Goal: Information Seeking & Learning: Find specific fact

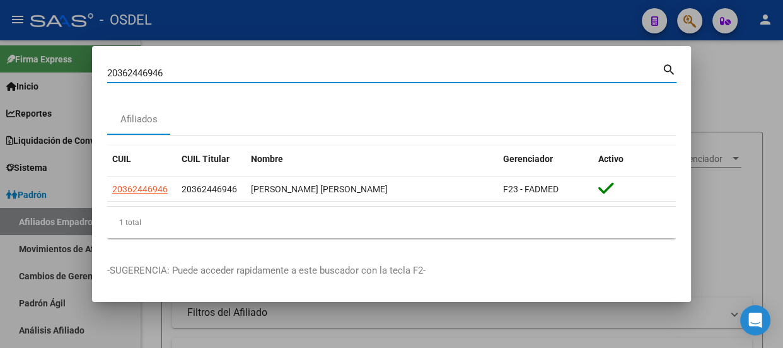
drag, startPoint x: 177, startPoint y: 71, endPoint x: 37, endPoint y: 69, distance: 139.9
click at [37, 69] on div "20362446946 Buscar (apellido, dni, cuil, nro traspaso, cuit, obra social) searc…" at bounding box center [391, 174] width 783 height 348
paste input "425831179"
type input "20425831179"
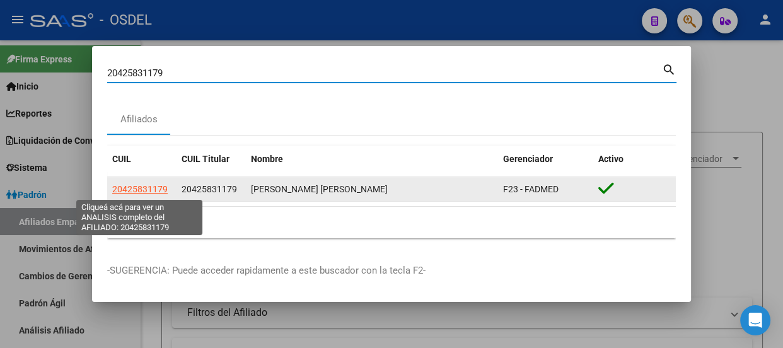
click at [152, 190] on span "20425831179" at bounding box center [139, 189] width 55 height 10
type textarea "20425831179"
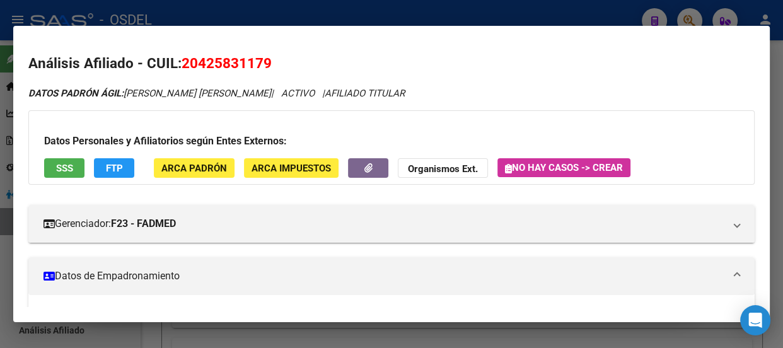
click at [57, 160] on button "SSS" at bounding box center [64, 168] width 40 height 20
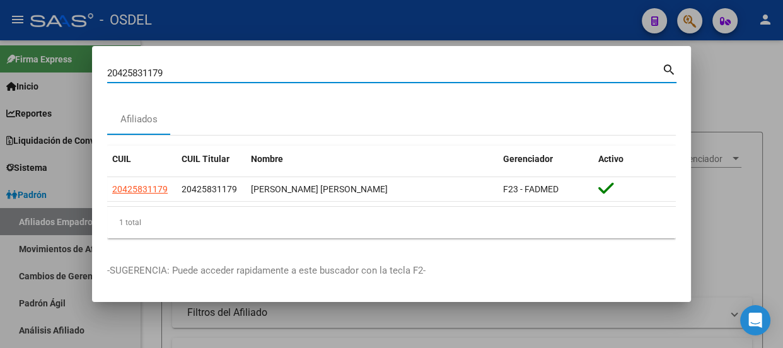
drag, startPoint x: 171, startPoint y: 78, endPoint x: 78, endPoint y: 75, distance: 92.7
click at [78, 75] on div "20425831179 Buscar (apellido, dni, cuil, nro traspaso, cuit, obra social) searc…" at bounding box center [391, 174] width 783 height 348
paste input "38875465"
type input "38875465"
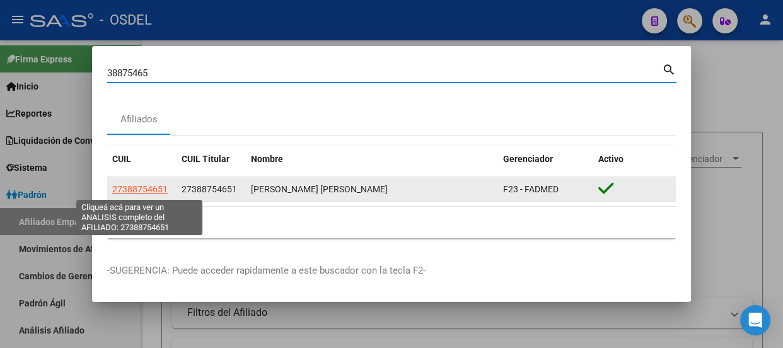
click at [144, 189] on span "27388754651" at bounding box center [139, 189] width 55 height 10
type textarea "27388754651"
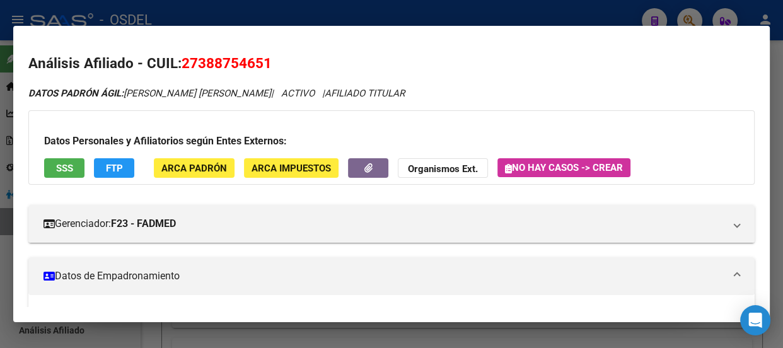
click at [56, 163] on span "SSS" at bounding box center [64, 168] width 17 height 11
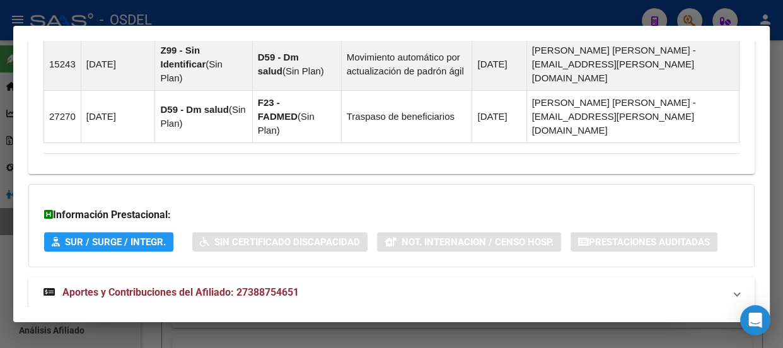
scroll to position [922, 0]
click at [160, 285] on span "Aportes y Contribuciones del Afiliado: 27388754651" at bounding box center [180, 291] width 236 height 12
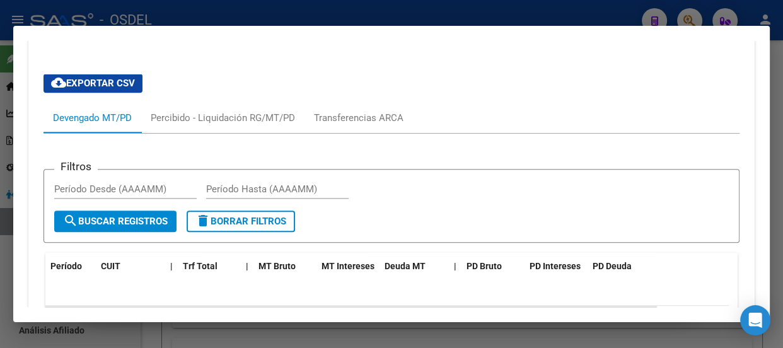
scroll to position [1266, 0]
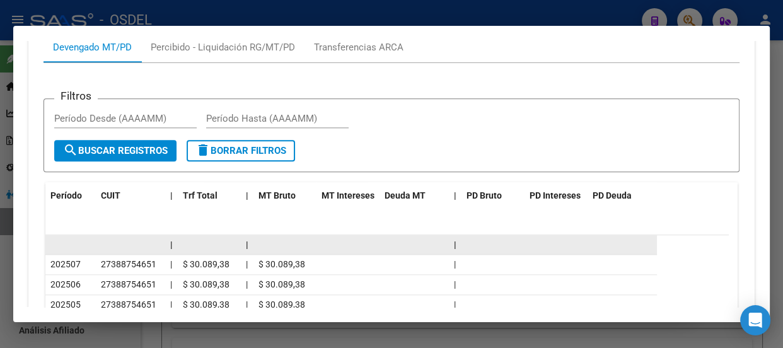
drag, startPoint x: 49, startPoint y: 235, endPoint x: 372, endPoint y: 222, distance: 323.5
click at [372, 235] on datatable-scroller "| | | 202507 27388754651 | $ 30.089,38 | $ 30.089,38 | 202506 27388754651 | $ 3…" at bounding box center [386, 345] width 683 height 220
click at [372, 235] on datatable-body-cell at bounding box center [347, 245] width 63 height 20
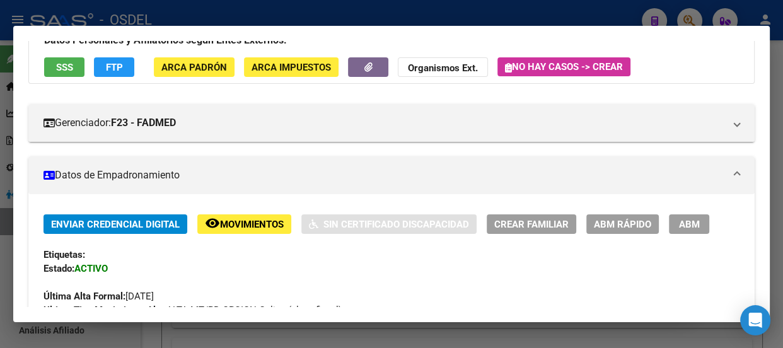
scroll to position [0, 0]
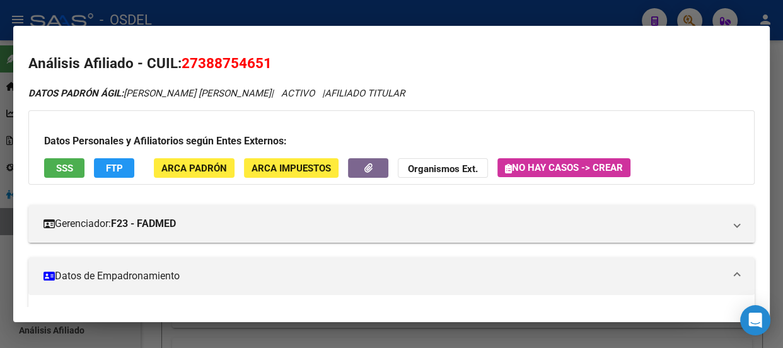
drag, startPoint x: 181, startPoint y: 63, endPoint x: 273, endPoint y: 66, distance: 91.4
click at [273, 66] on h2 "Análisis Afiliado - CUIL: 27388754651" at bounding box center [391, 63] width 726 height 21
copy span "27388754651"
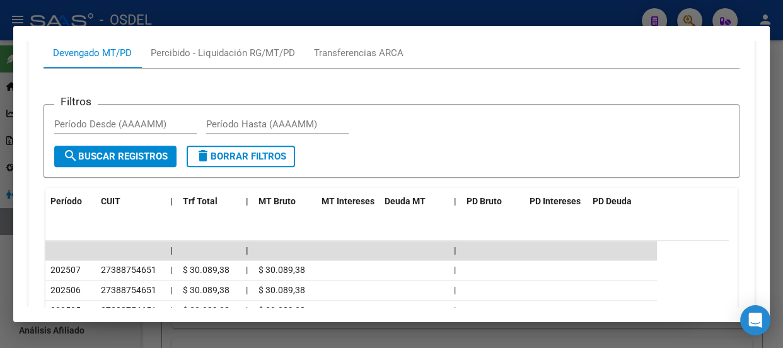
scroll to position [1203, 0]
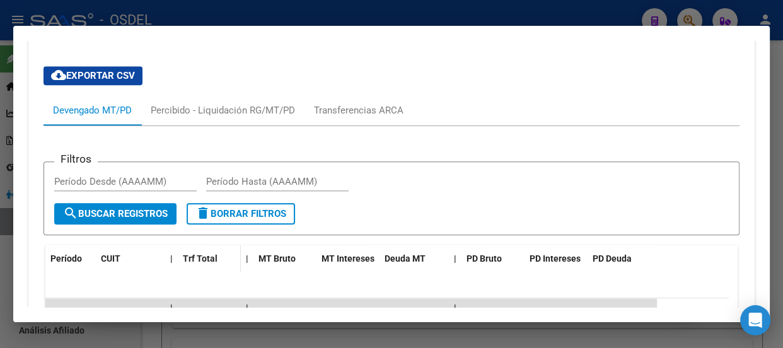
click at [189, 253] on span "Trf Total" at bounding box center [200, 258] width 35 height 10
click at [61, 253] on span "Período" at bounding box center [66, 258] width 32 height 10
click at [115, 253] on span "CUIT" at bounding box center [111, 258] width 20 height 10
click at [65, 253] on span "Período" at bounding box center [66, 258] width 32 height 10
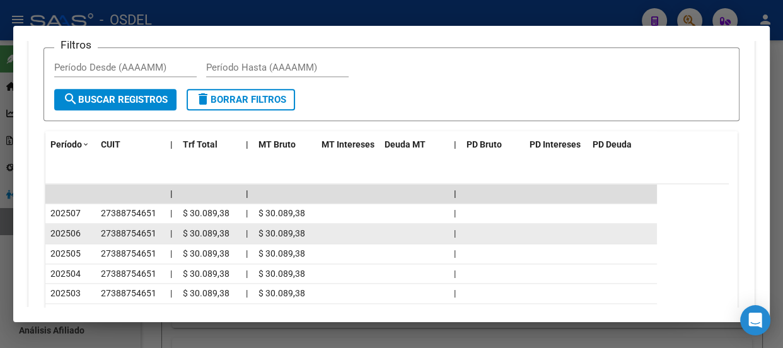
scroll to position [1260, 0]
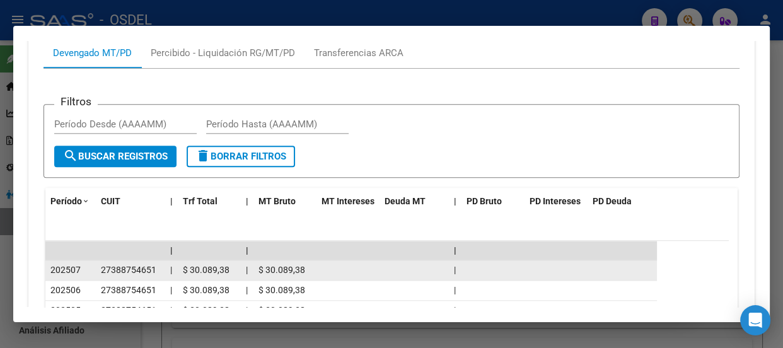
drag, startPoint x: 50, startPoint y: 244, endPoint x: 527, endPoint y: 234, distance: 476.5
click at [527, 260] on div "202507 27388754651 | $ 30.089,38 | $ 30.089,38 |" at bounding box center [350, 270] width 611 height 20
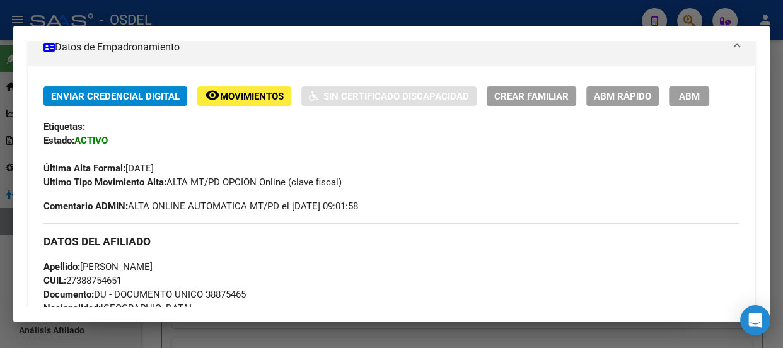
scroll to position [0, 0]
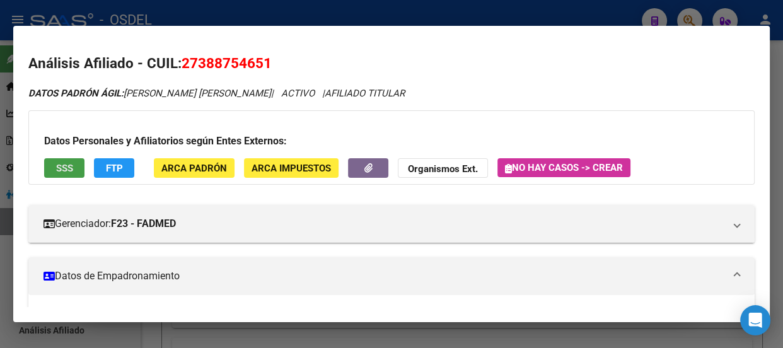
click at [70, 172] on span "SSS" at bounding box center [64, 168] width 17 height 11
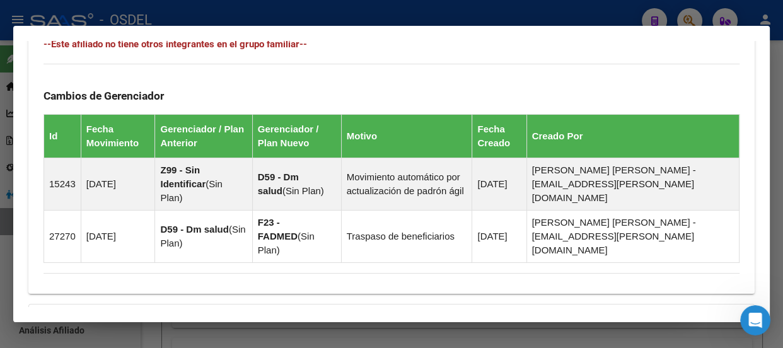
scroll to position [916, 0]
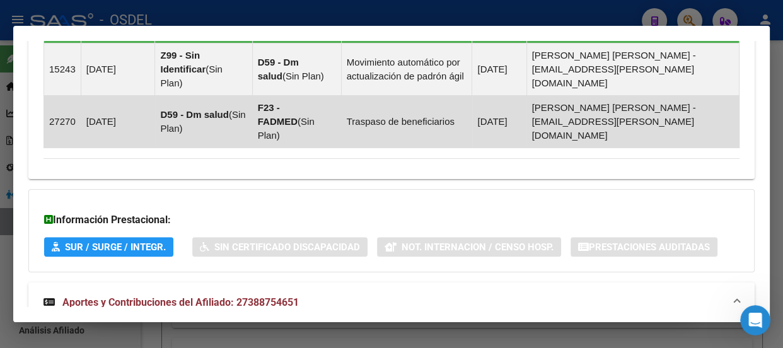
drag, startPoint x: 87, startPoint y: 100, endPoint x: 156, endPoint y: 95, distance: 68.8
click at [156, 95] on tr "27270 [DATE] D59 - [PERSON_NAME] ( Sin Plan ) F23 - FADMED ( Sin Plan ) Traspas…" at bounding box center [391, 121] width 695 height 52
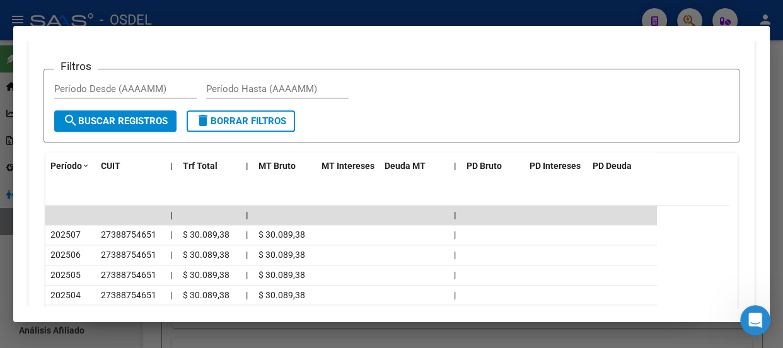
scroll to position [1374, 0]
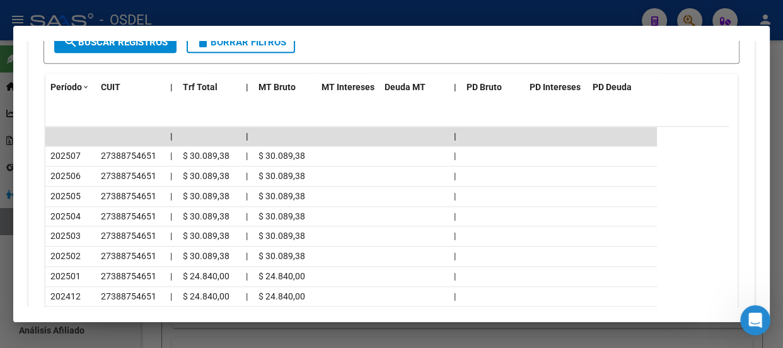
drag, startPoint x: 50, startPoint y: 126, endPoint x: 686, endPoint y: 104, distance: 635.5
click at [703, 127] on datatable-scroller "| | | 202507 27388754651 | $ 30.089,38 | $ 30.089,38 | 202506 27388754651 | $ 3…" at bounding box center [386, 237] width 683 height 220
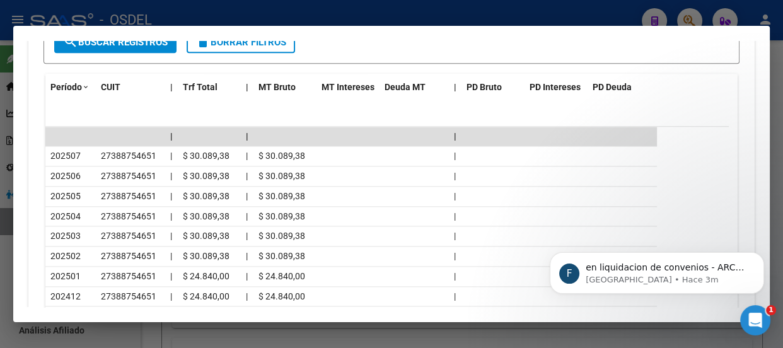
scroll to position [0, 0]
